Goal: Register for event/course

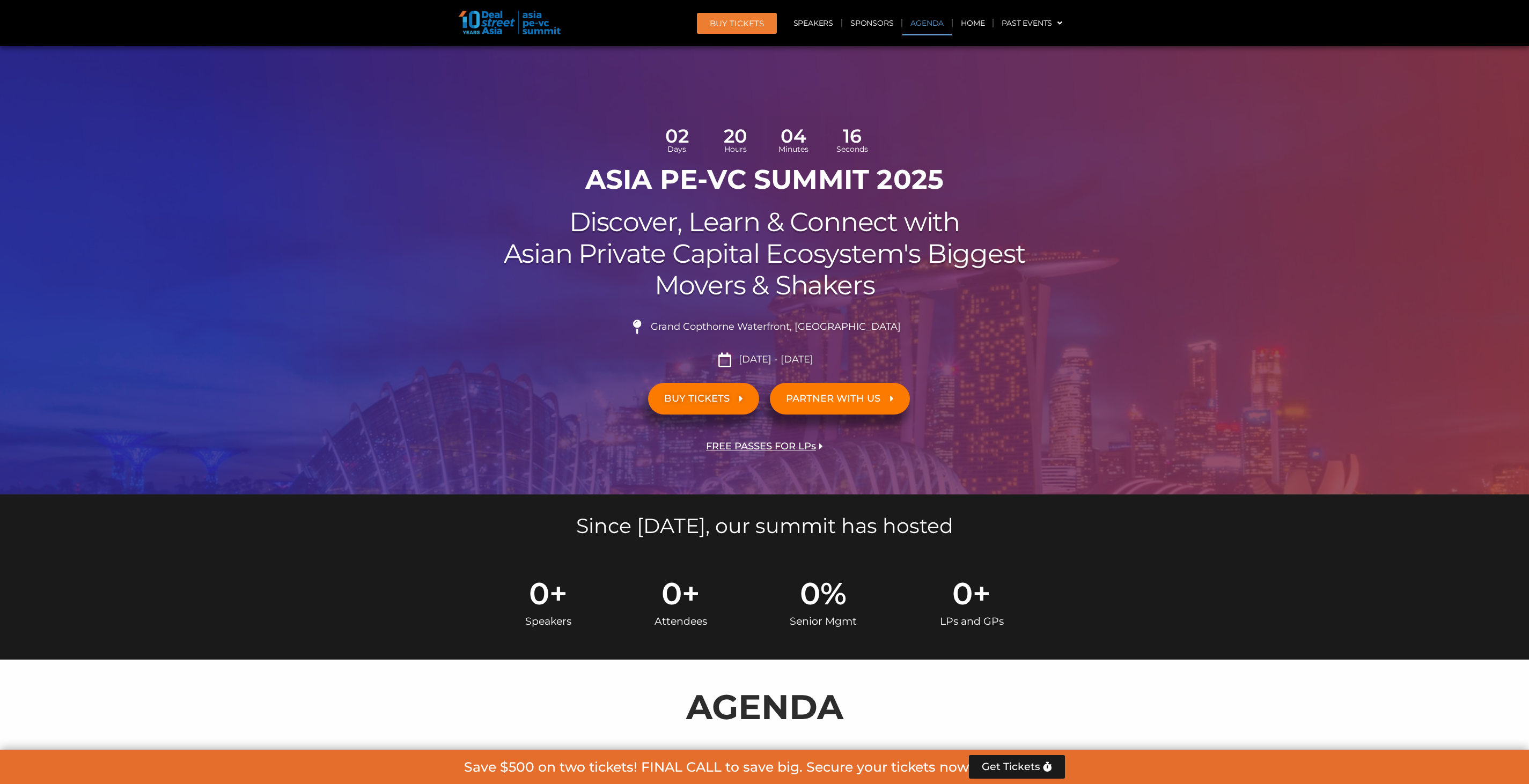
scroll to position [665, 0]
click at [417, 537] on section "Since [DATE], our summit has hosted" at bounding box center [764, 523] width 1529 height 58
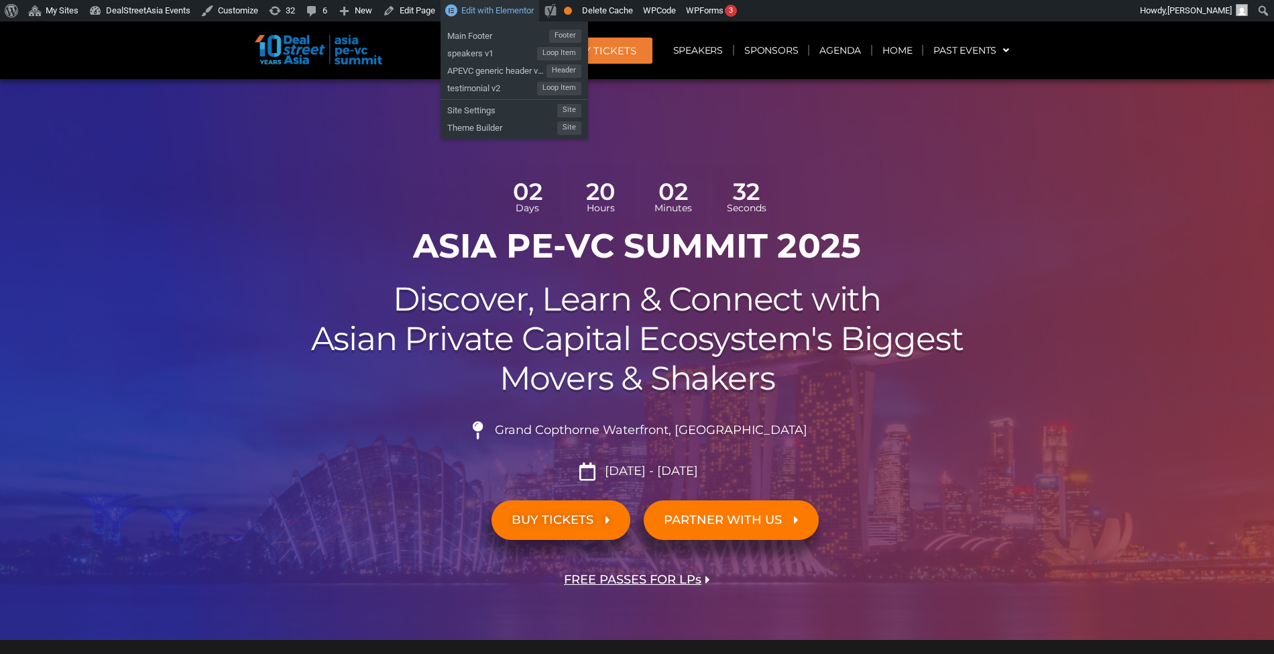
click at [479, 7] on span "Edit with Elementor" at bounding box center [497, 10] width 72 height 10
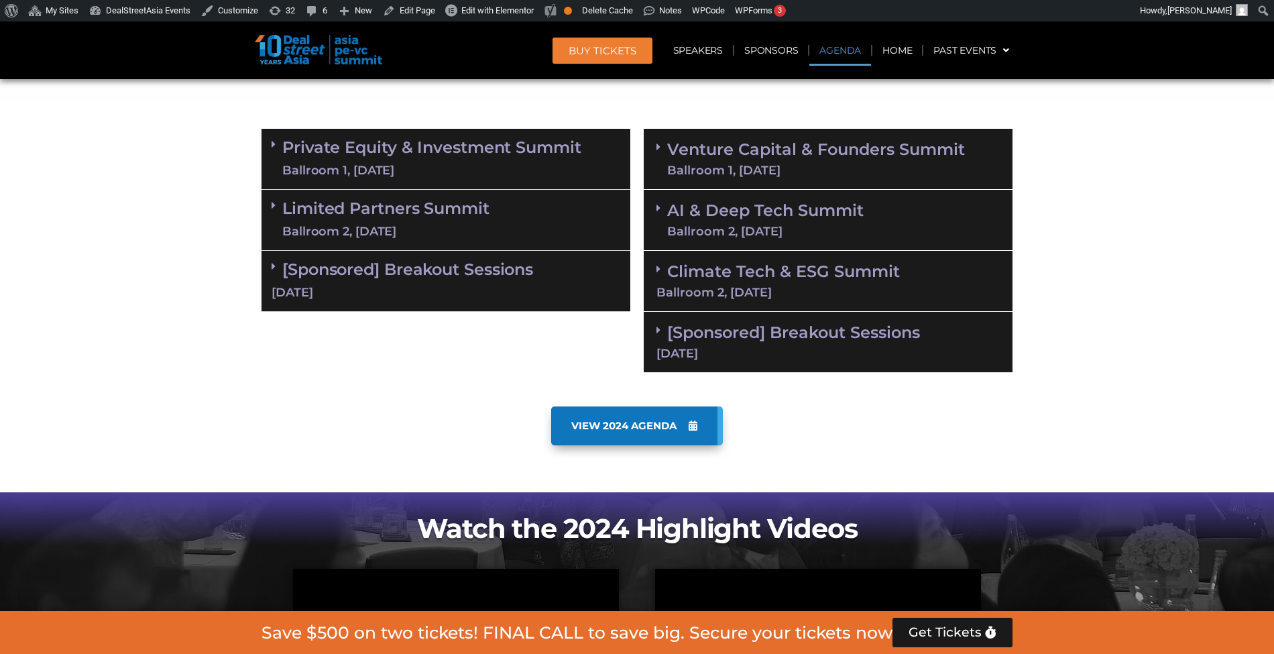
scroll to position [852, 0]
